Goal: Task Accomplishment & Management: Complete application form

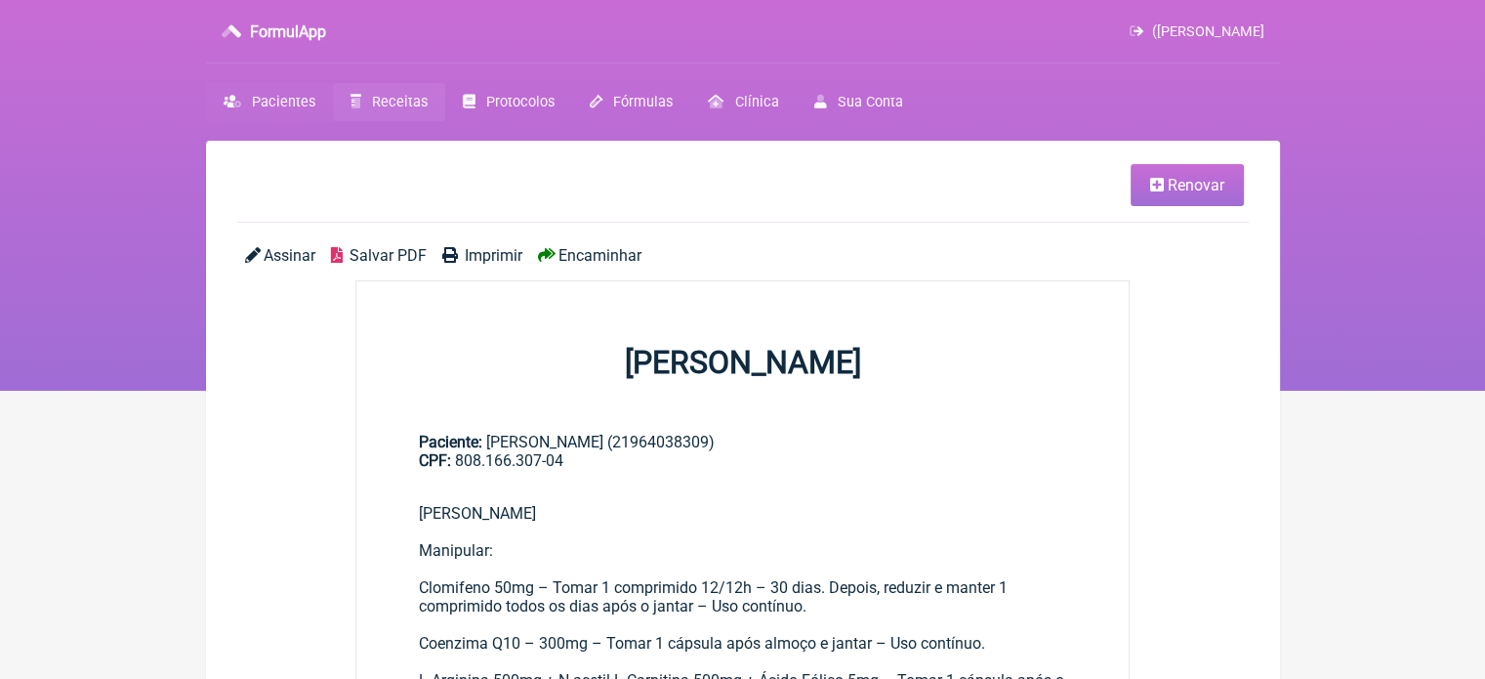
click at [279, 104] on span "Pacientes" at bounding box center [283, 102] width 63 height 17
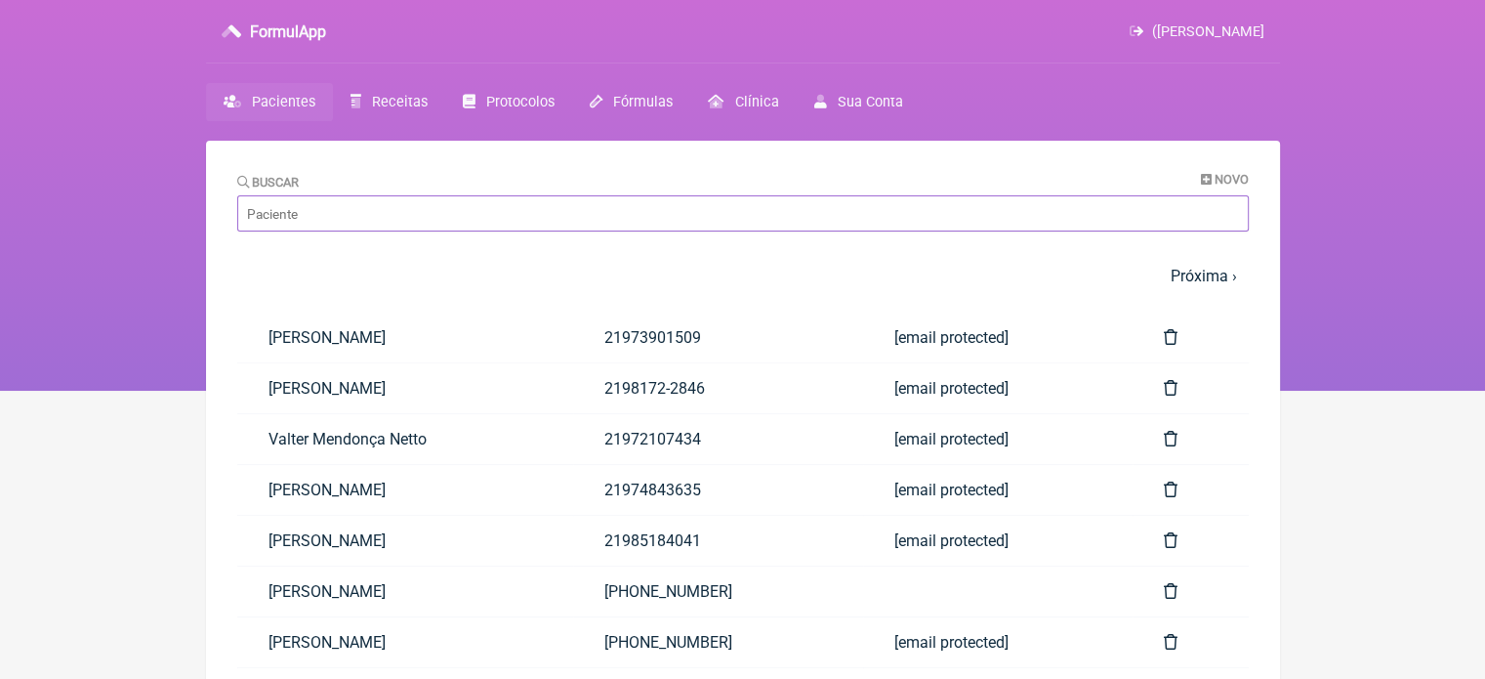
click at [688, 227] on input "Buscar" at bounding box center [743, 213] width 1012 height 36
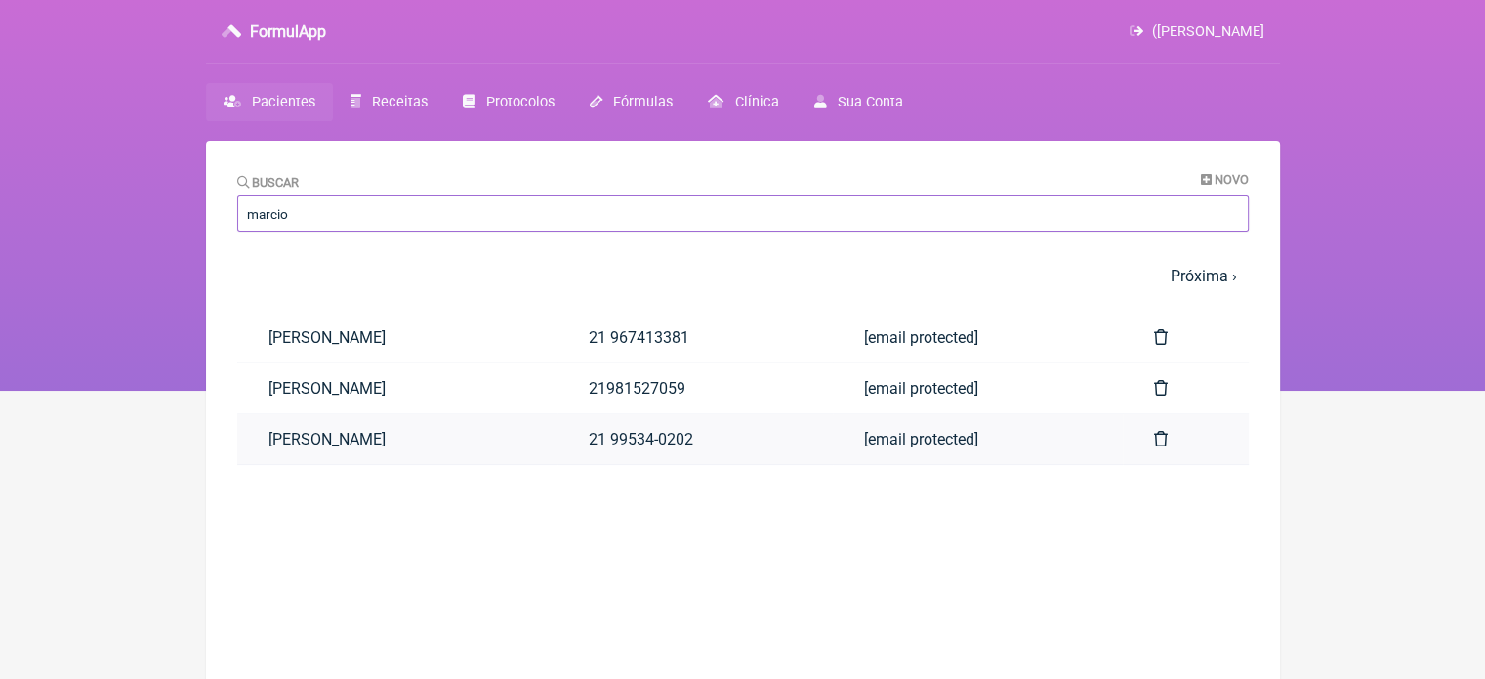
type input "marcio"
click at [559, 448] on link "[PERSON_NAME]" at bounding box center [397, 439] width 321 height 50
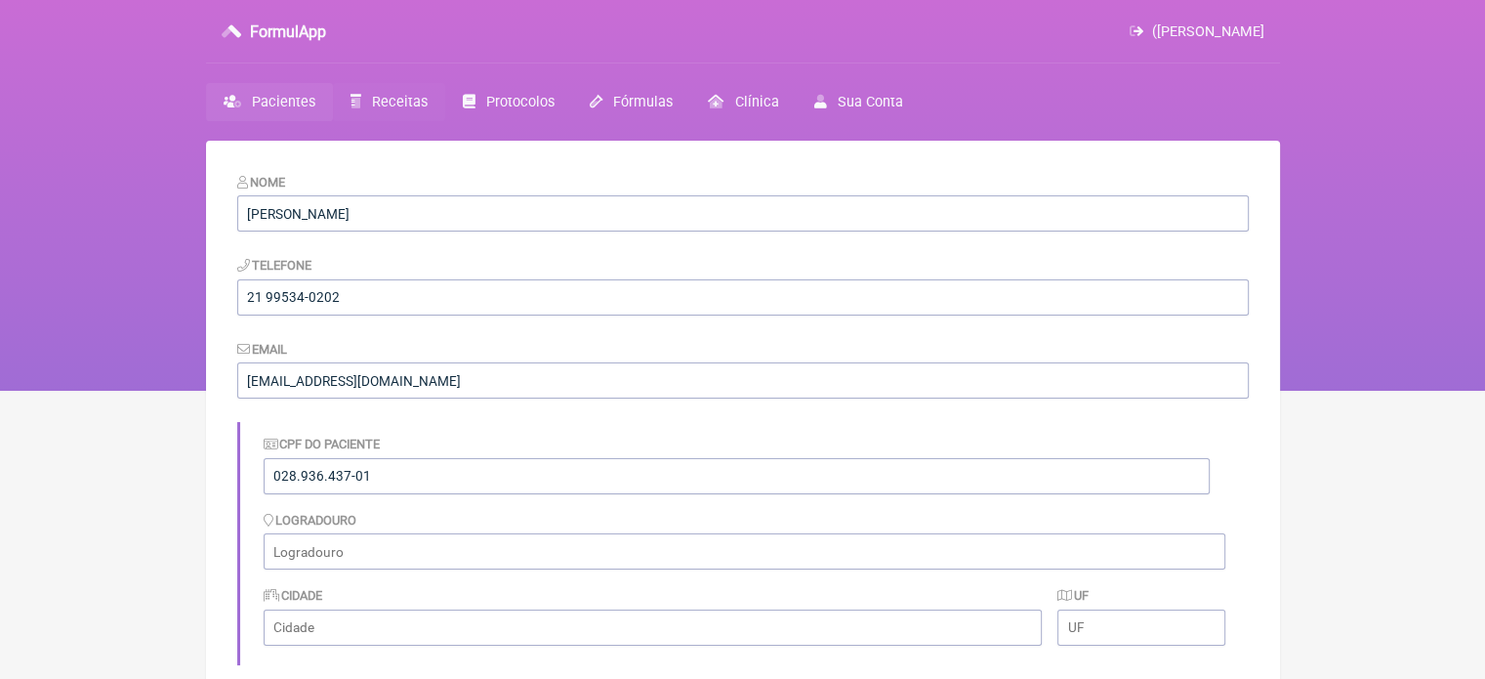
click at [376, 103] on span "Receitas" at bounding box center [400, 102] width 56 height 17
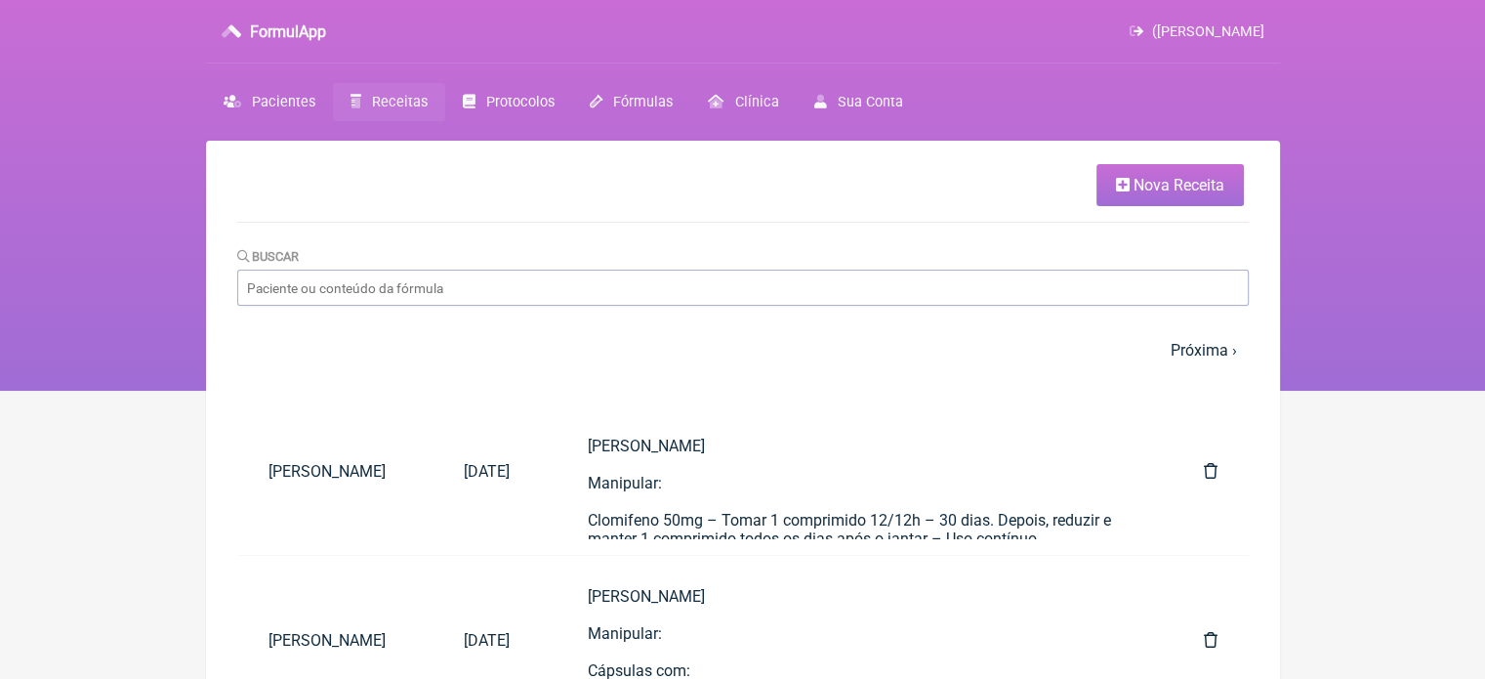
click at [1192, 190] on span "Nova Receita" at bounding box center [1179, 185] width 91 height 19
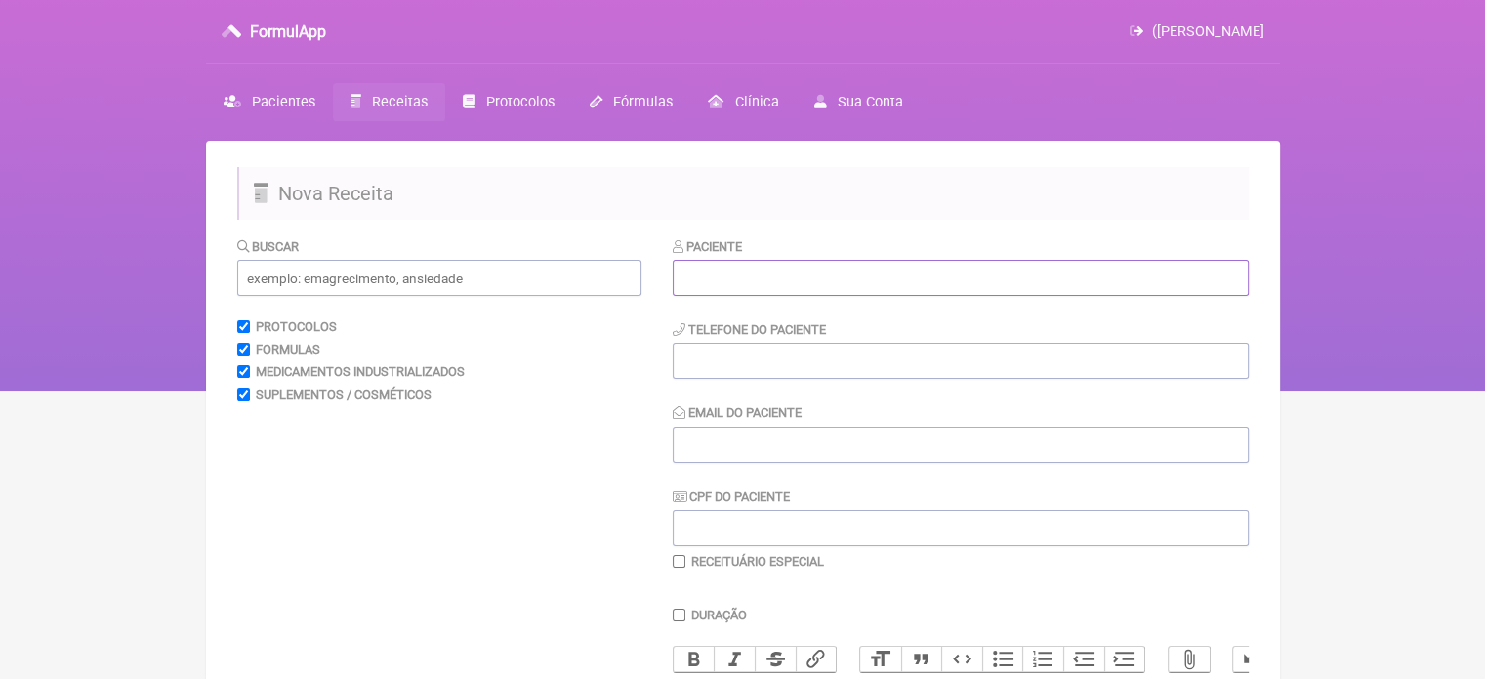
click at [796, 284] on input "text" at bounding box center [961, 278] width 576 height 36
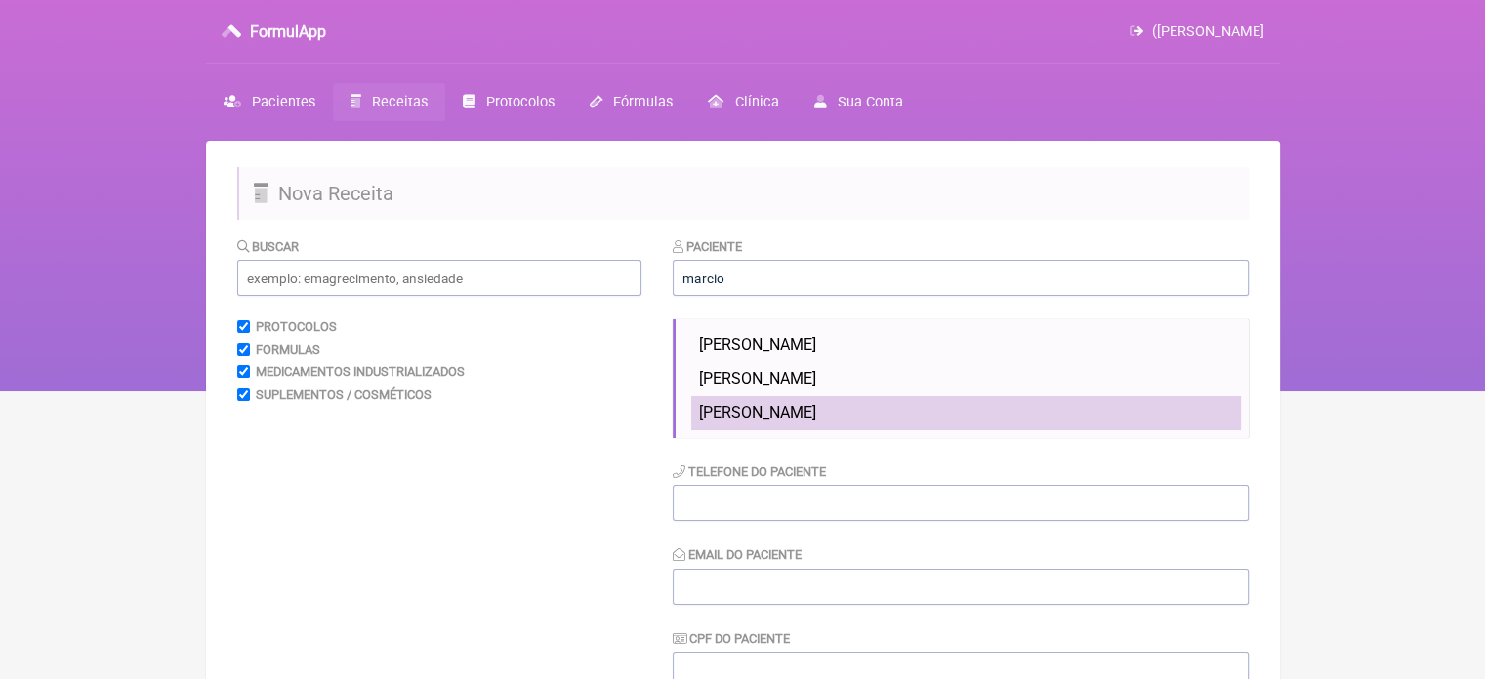
click at [777, 406] on span "[PERSON_NAME]" at bounding box center [757, 412] width 117 height 19
type input "[PERSON_NAME]"
type input "21 99534-0202"
type input "marciovicente1974@hotmail.com"
type input "028.936.437-01"
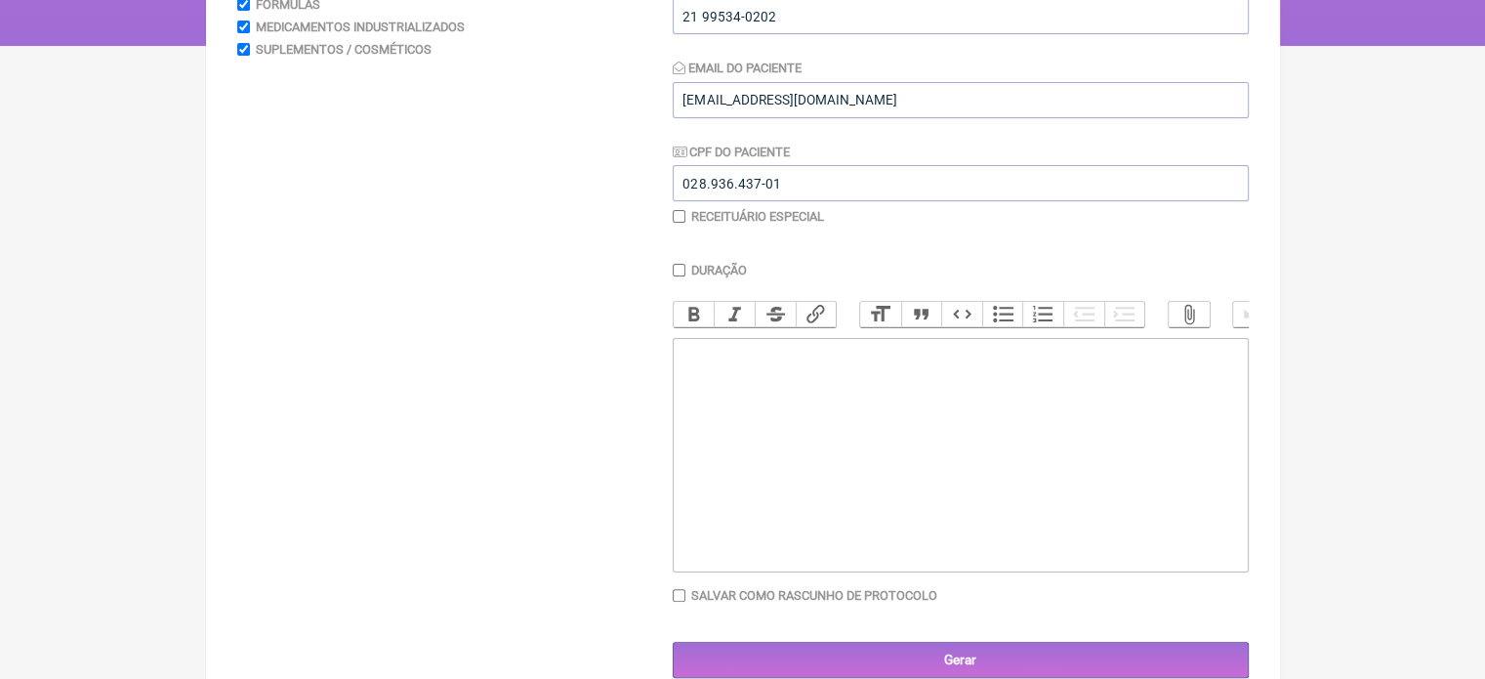
scroll to position [390, 0]
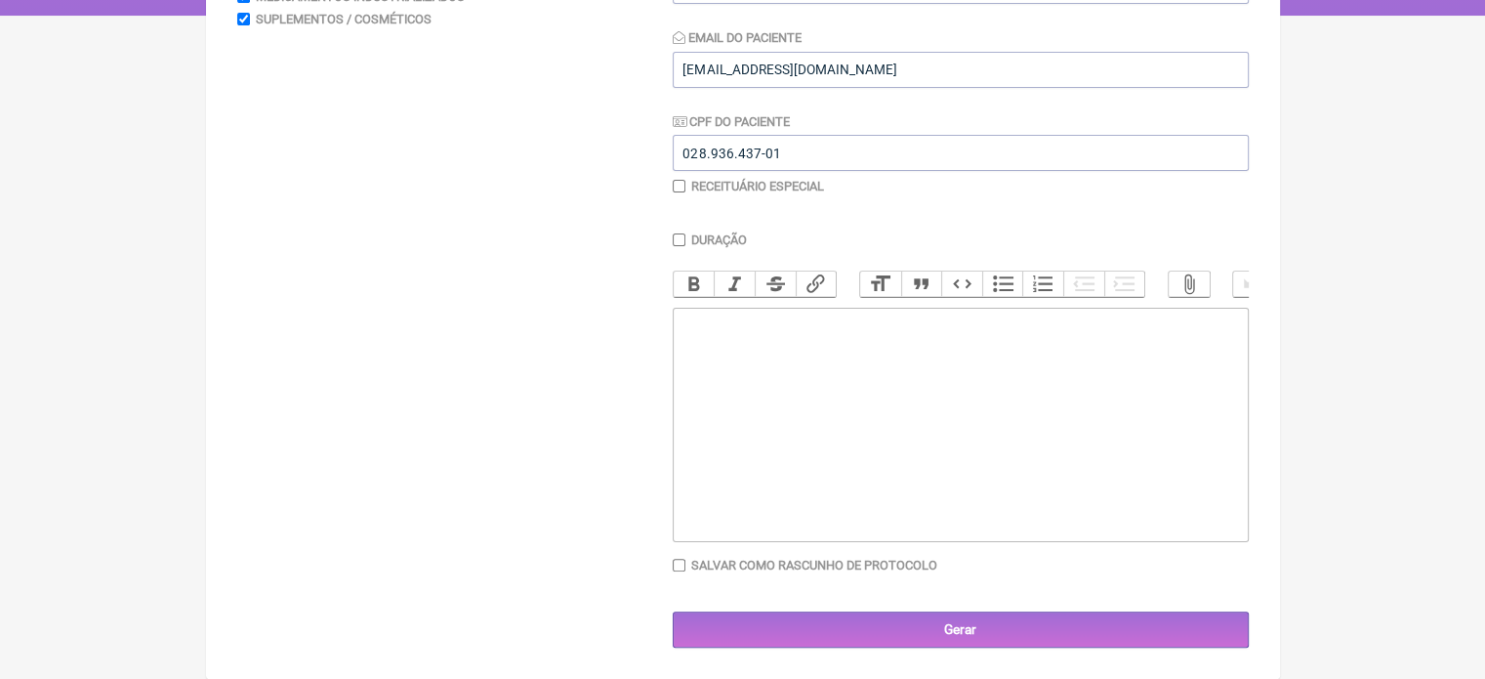
paste trix-editor "<div>&nbsp;</div><div>Marcio Cristiano Soares Vicente</div><div>&nbsp;</div><di…"
type trix-editor "<div>&nbsp;</div><div>Marcio Cristiano Soares Vicente</div><div>&nbsp;</div><di…"
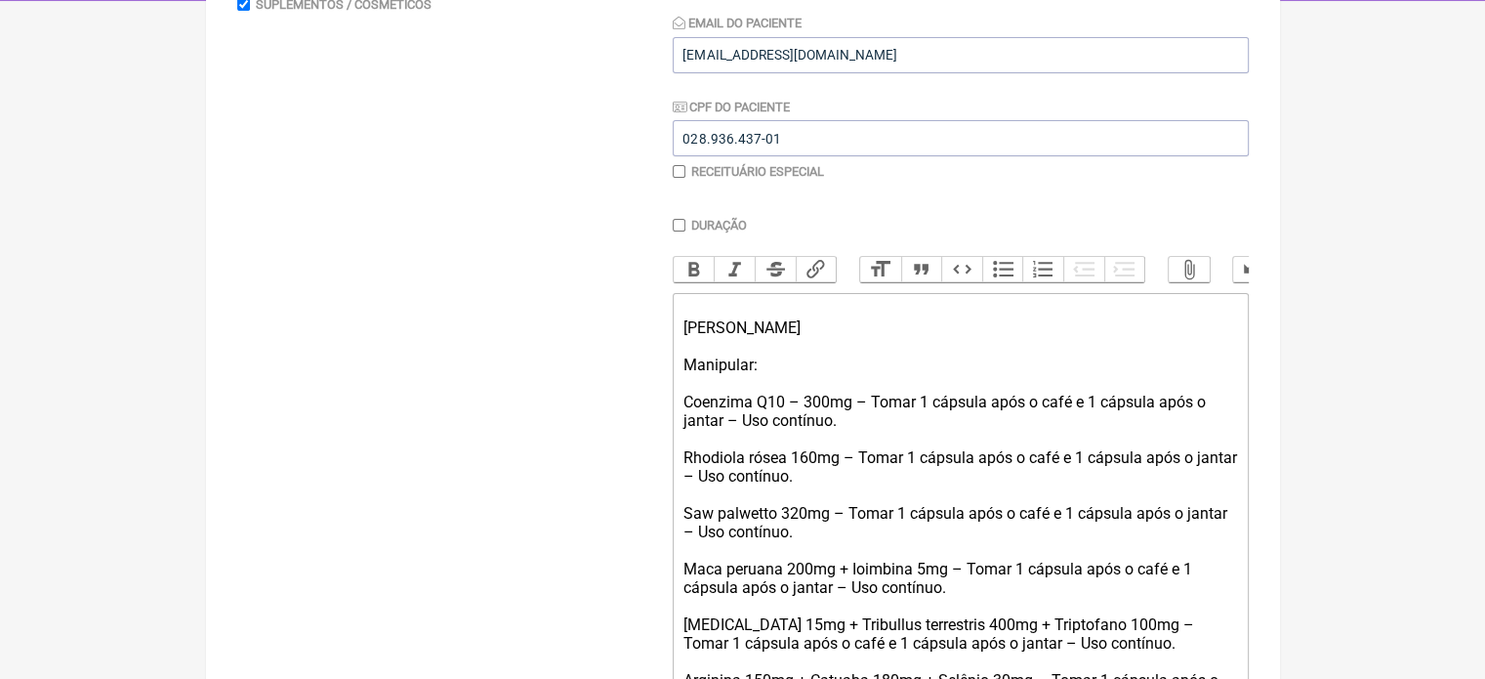
scroll to position [656, 0]
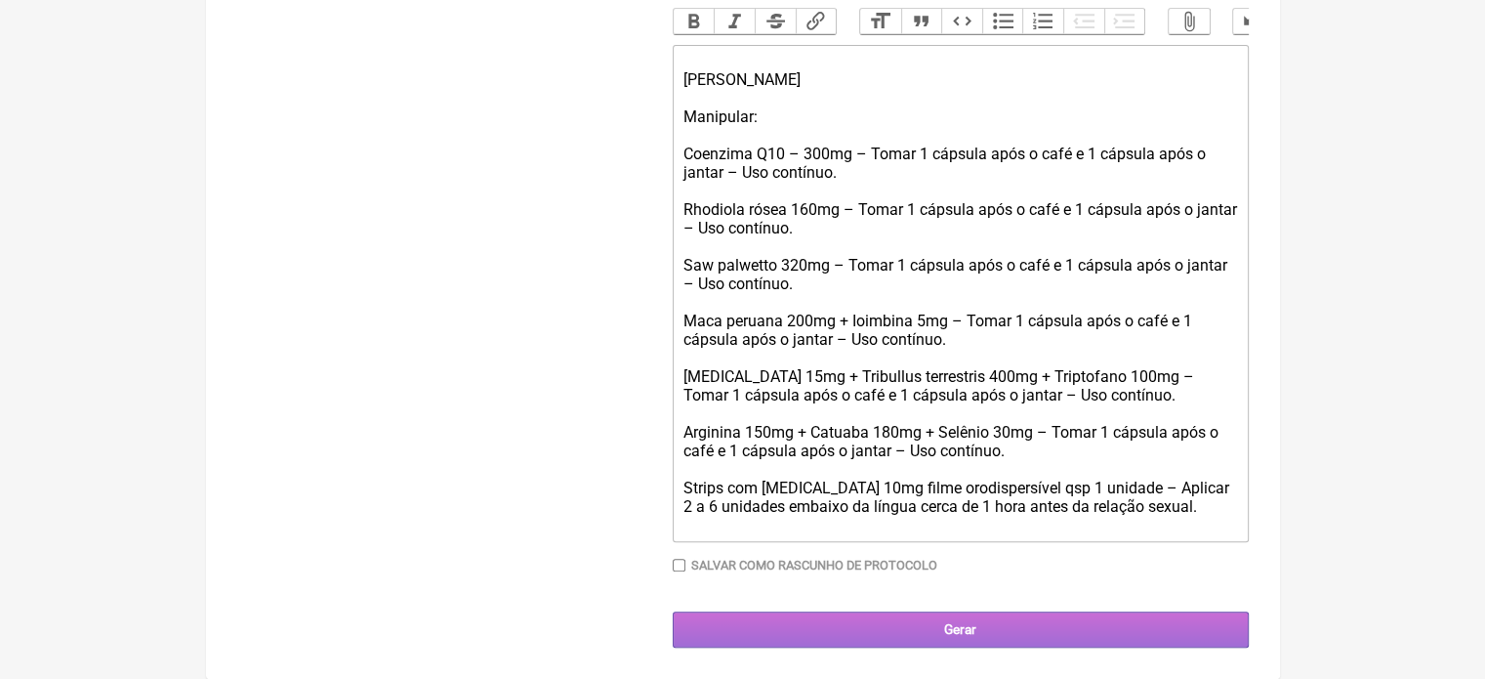
click at [941, 628] on input "Gerar" at bounding box center [961, 629] width 576 height 36
